Goal: Transaction & Acquisition: Purchase product/service

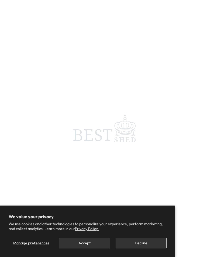
click at [75, 244] on button "Accept" at bounding box center [84, 243] width 51 height 11
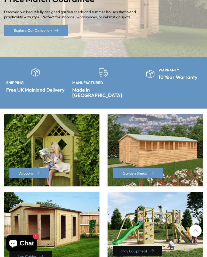
scroll to position [97, 0]
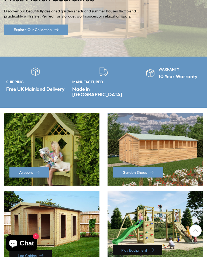
click at [185, 163] on div "Garden Sheds" at bounding box center [155, 149] width 95 height 73
click at [142, 167] on link "Garden Sheds" at bounding box center [138, 172] width 50 height 11
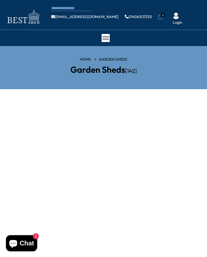
click at [50, 78] on section "HOME Garden Sheds [GEOGRAPHIC_DATA] [142]" at bounding box center [103, 67] width 207 height 43
click at [92, 74] on h2 "Garden Sheds [142]" at bounding box center [104, 69] width 130 height 9
click at [78, 58] on ul "HOME Garden Sheds" at bounding box center [104, 59] width 130 height 5
click at [91, 59] on link "HOME" at bounding box center [85, 59] width 11 height 5
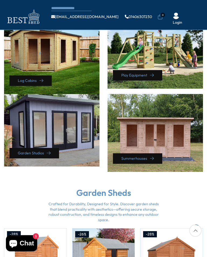
scroll to position [109, 0]
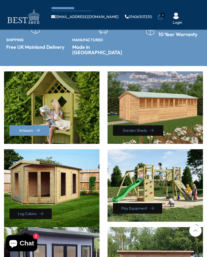
click at [143, 125] on link "Garden Sheds" at bounding box center [138, 130] width 50 height 11
